Goal: Transaction & Acquisition: Purchase product/service

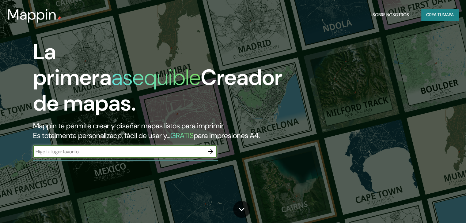
click at [108, 155] on input "text" at bounding box center [118, 151] width 171 height 7
type input "[GEOGRAPHIC_DATA], [US_STATE] 60615"
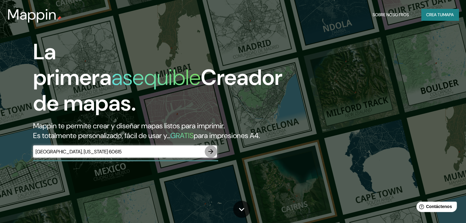
click at [208, 155] on icon "button" at bounding box center [210, 151] width 7 height 7
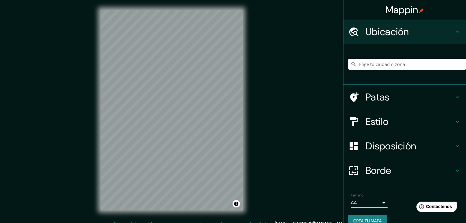
click at [365, 65] on input "Elige tu ciudad o zona" at bounding box center [407, 64] width 118 height 11
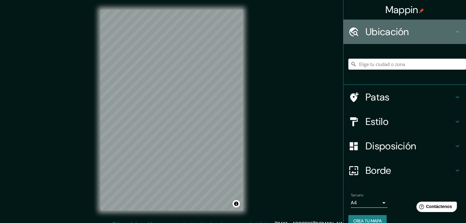
click at [428, 26] on h4 "Ubicación" at bounding box center [409, 32] width 88 height 12
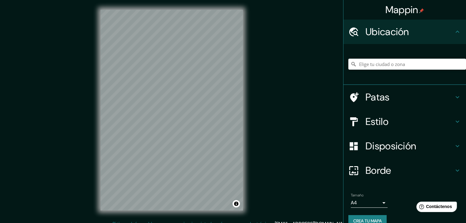
click at [428, 29] on h4 "Ubicación" at bounding box center [409, 32] width 88 height 12
click at [409, 62] on input "Elige tu ciudad o zona" at bounding box center [407, 64] width 118 height 11
paste input "[GEOGRAPHIC_DATA], [US_STATE] 60615"
type input "[GEOGRAPHIC_DATA], [US_STATE] 60615, [GEOGRAPHIC_DATA]"
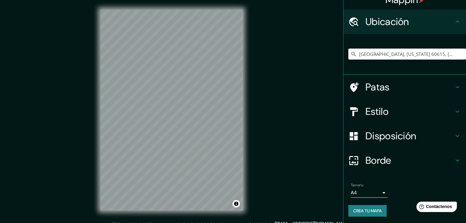
scroll to position [11, 0]
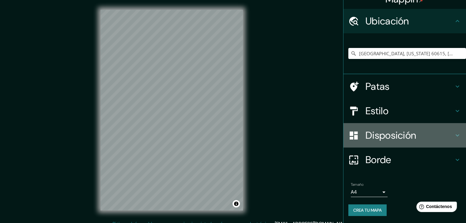
click at [381, 134] on font "Disposición" at bounding box center [390, 135] width 50 height 13
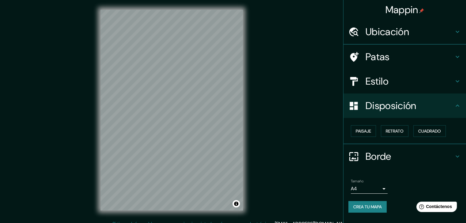
scroll to position [0, 0]
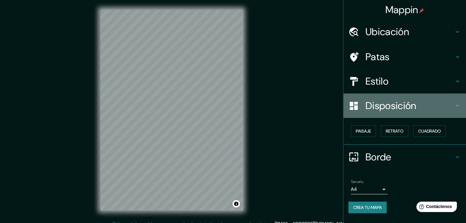
click at [383, 112] on div "Disposición" at bounding box center [404, 106] width 122 height 24
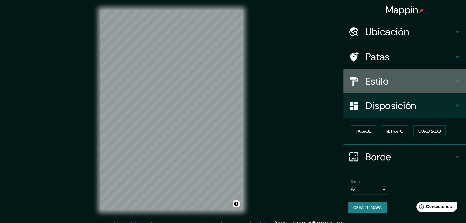
click at [379, 85] on font "Estilo" at bounding box center [376, 81] width 23 height 13
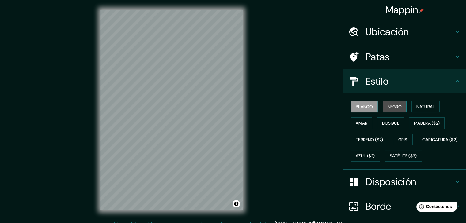
click at [387, 103] on font "Negro" at bounding box center [394, 107] width 14 height 8
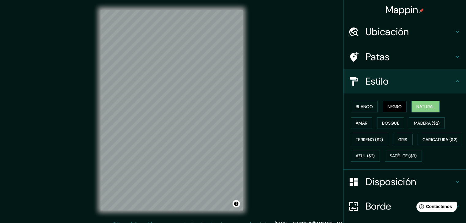
click at [424, 105] on font "Natural" at bounding box center [425, 107] width 18 height 6
click at [362, 127] on button "Amar" at bounding box center [360, 124] width 21 height 12
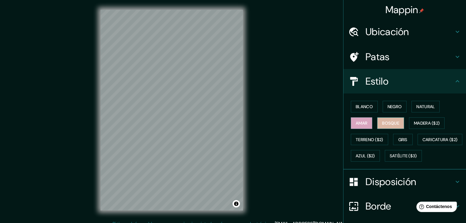
click at [382, 125] on font "Bosque" at bounding box center [390, 124] width 17 height 6
click at [415, 125] on font "Madera ($2)" at bounding box center [426, 124] width 26 height 6
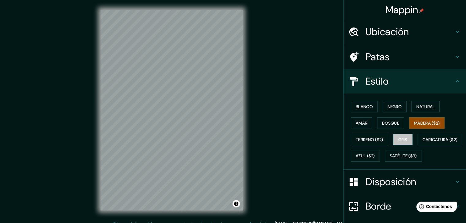
click at [394, 139] on button "Gris" at bounding box center [403, 140] width 20 height 12
click at [362, 140] on font "Terreno ($2)" at bounding box center [369, 140] width 28 height 6
click at [398, 141] on font "Gris" at bounding box center [402, 140] width 9 height 6
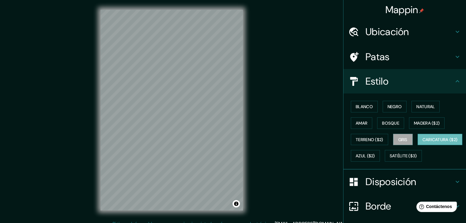
click at [422, 143] on font "Caricatura ($2)" at bounding box center [439, 140] width 35 height 6
click at [375, 152] on font "Azul ($2)" at bounding box center [364, 156] width 19 height 8
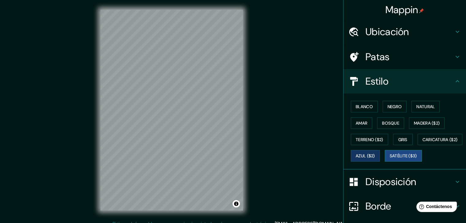
click at [384, 162] on button "Satélite ($3)" at bounding box center [402, 156] width 37 height 12
click at [93, 117] on div "© Mapbox © OpenStreetMap Improve this map © Maxar" at bounding box center [172, 110] width 162 height 221
click at [98, 108] on div "© Mapbox © OpenStreetMap Improve this map © Maxar" at bounding box center [172, 110] width 162 height 221
click at [421, 121] on font "Madera ($2)" at bounding box center [426, 124] width 26 height 6
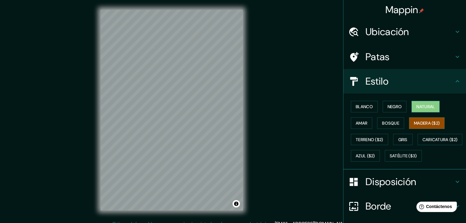
click at [417, 110] on font "Natural" at bounding box center [425, 107] width 18 height 8
click at [401, 110] on button "Negro" at bounding box center [394, 107] width 24 height 12
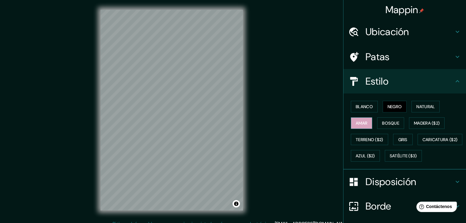
click at [361, 122] on font "Amar" at bounding box center [361, 124] width 12 height 6
click at [382, 122] on font "Bosque" at bounding box center [390, 124] width 17 height 6
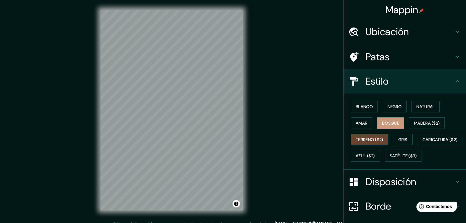
click at [372, 136] on font "Terreno ($2)" at bounding box center [369, 140] width 28 height 8
click at [398, 137] on font "Gris" at bounding box center [402, 140] width 9 height 6
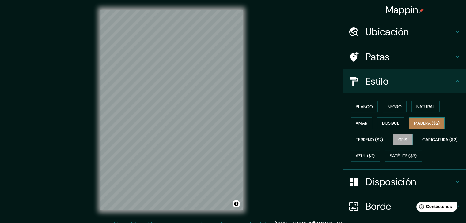
click at [413, 124] on font "Madera ($2)" at bounding box center [426, 124] width 26 height 6
click at [382, 119] on font "Bosque" at bounding box center [390, 123] width 17 height 8
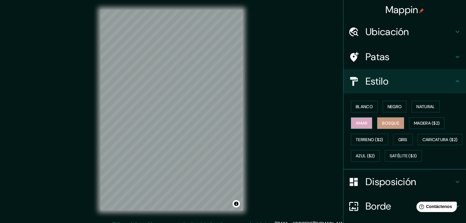
click at [358, 123] on font "Amar" at bounding box center [361, 124] width 12 height 6
click at [382, 108] on button "Negro" at bounding box center [394, 107] width 24 height 12
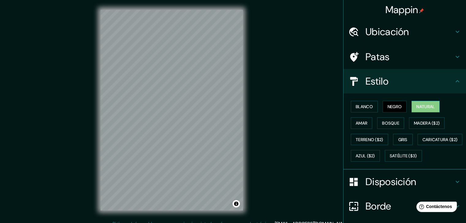
click at [411, 107] on button "Natural" at bounding box center [425, 107] width 28 height 12
click at [367, 110] on button "Blanco" at bounding box center [363, 107] width 27 height 12
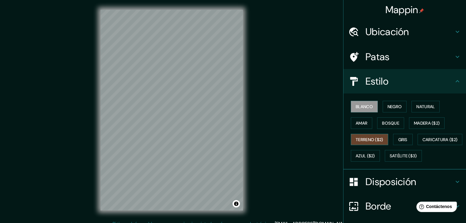
click at [362, 139] on font "Terreno ($2)" at bounding box center [369, 140] width 28 height 6
click at [398, 140] on font "Gris" at bounding box center [402, 140] width 9 height 6
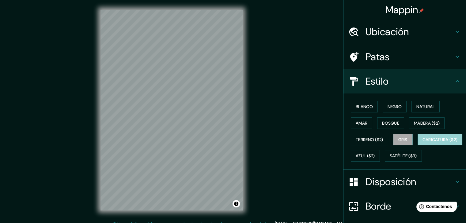
click at [422, 143] on font "Caricatura ($2)" at bounding box center [439, 140] width 35 height 6
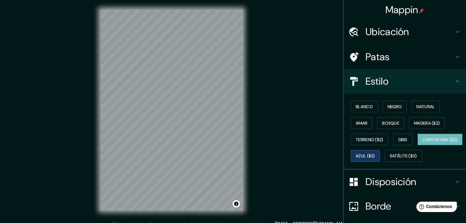
click at [375, 154] on font "Azul ($2)" at bounding box center [364, 157] width 19 height 6
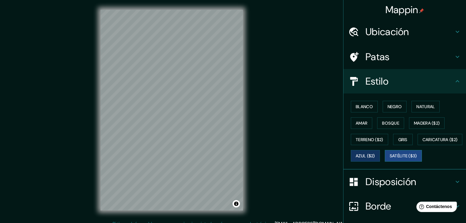
click at [389, 159] on font "Satélite ($3)" at bounding box center [402, 157] width 27 height 6
